Goal: Information Seeking & Learning: Learn about a topic

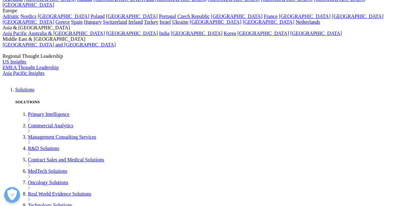
drag, startPoint x: 20, startPoint y: 128, endPoint x: 146, endPoint y: 158, distance: 129.4
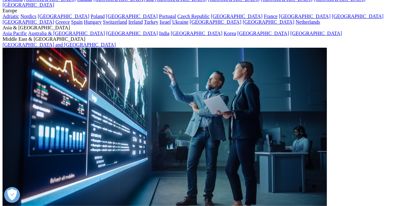
drag, startPoint x: 18, startPoint y: 128, endPoint x: 135, endPoint y: 153, distance: 120.3
copy p "IQVIA's PLICS, a patient costing solution, designed to help you better analyze …"
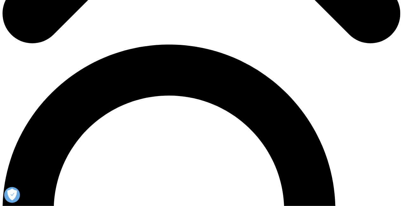
scroll to position [380, 0]
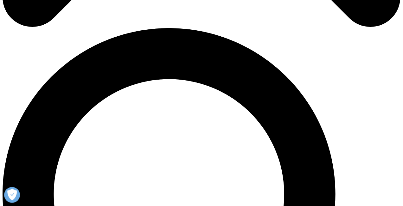
drag, startPoint x: 16, startPoint y: 93, endPoint x: 138, endPoint y: 106, distance: 122.9
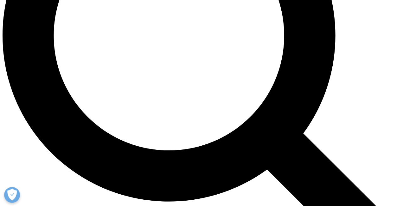
scroll to position [538, 0]
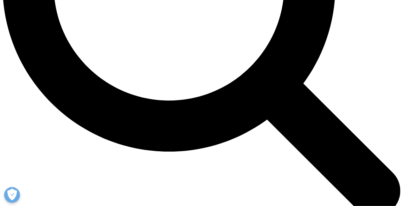
scroll to position [570, 0]
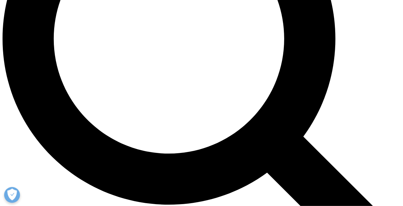
scroll to position [522, 0]
